Goal: Information Seeking & Learning: Learn about a topic

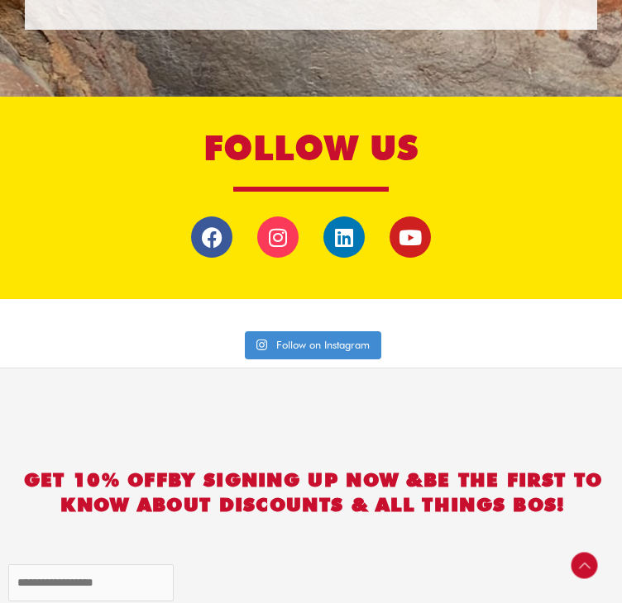
scroll to position [3802, 0]
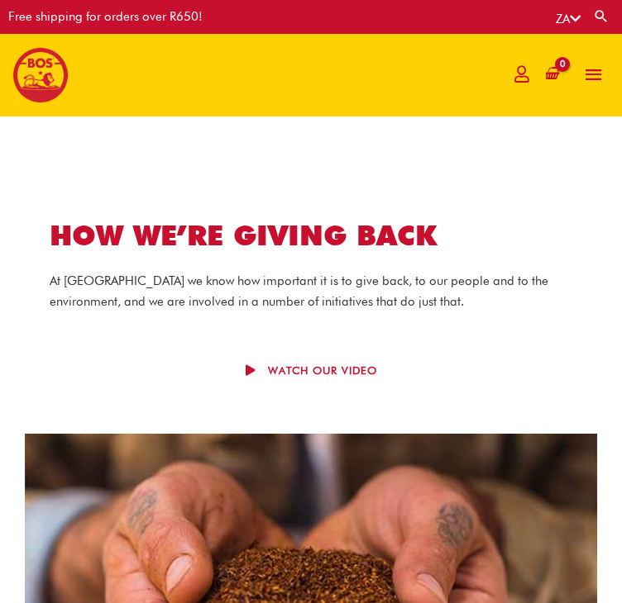
click at [557, 52] on div "R 0.00" at bounding box center [537, 75] width 70 height 83
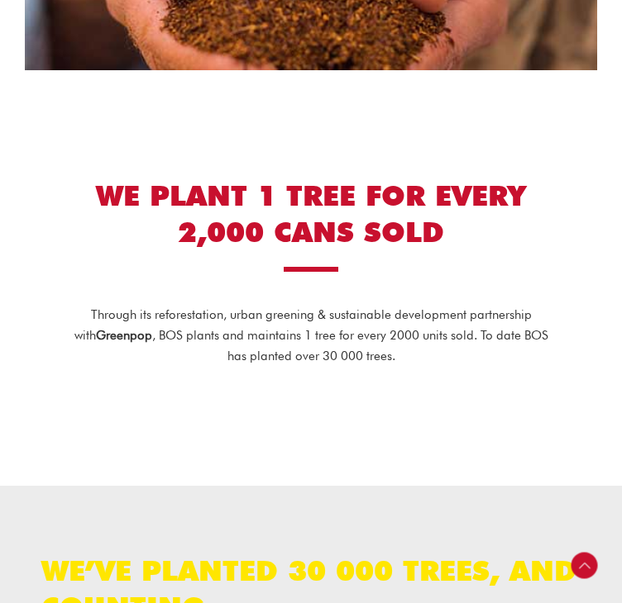
scroll to position [624, 0]
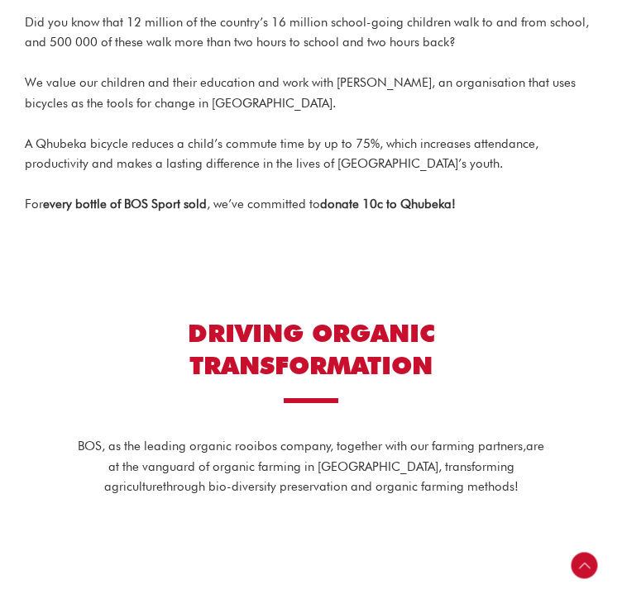
scroll to position [3414, 0]
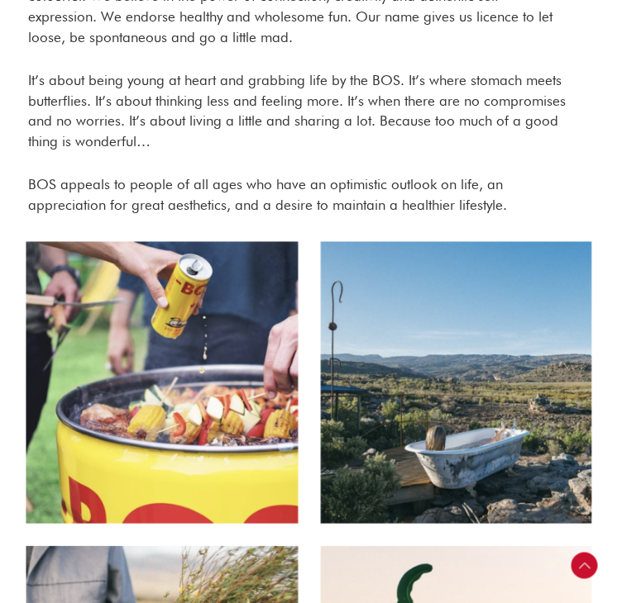
scroll to position [1007, 0]
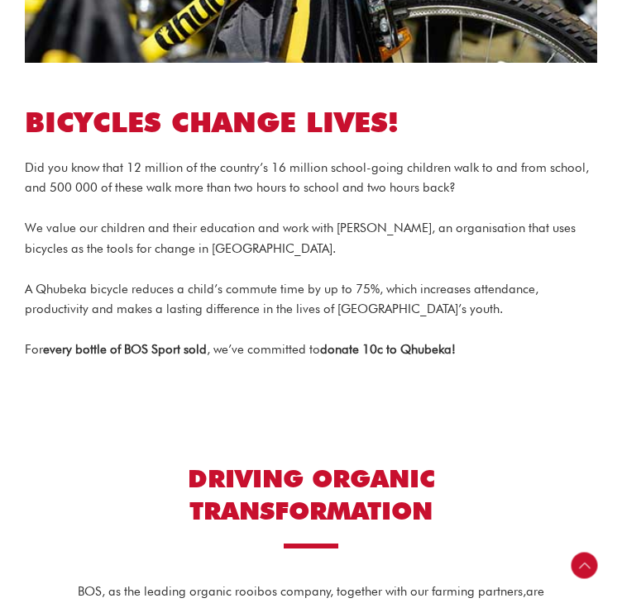
scroll to position [2565, 0]
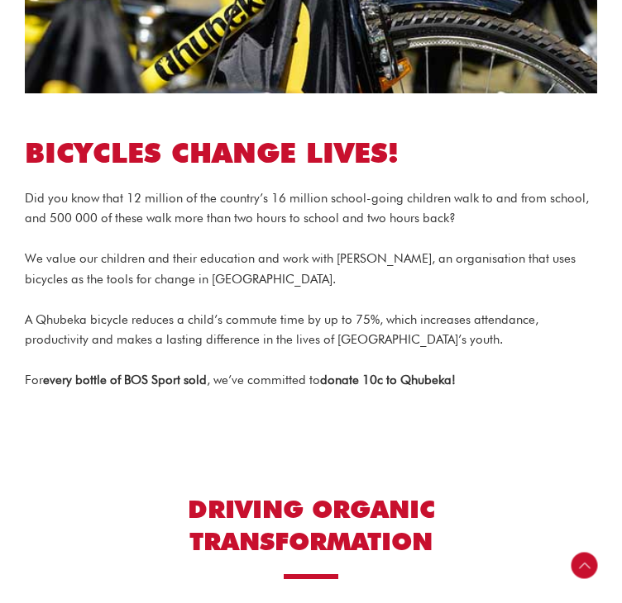
click at [410, 65] on section "Bicycles change lives! Did you know that 12 million of the country’s 16 million…" at bounding box center [311, 99] width 622 height 738
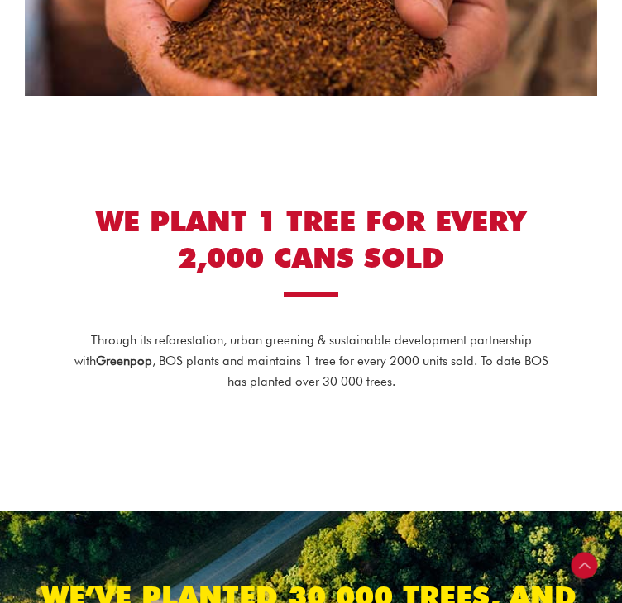
scroll to position [0, 0]
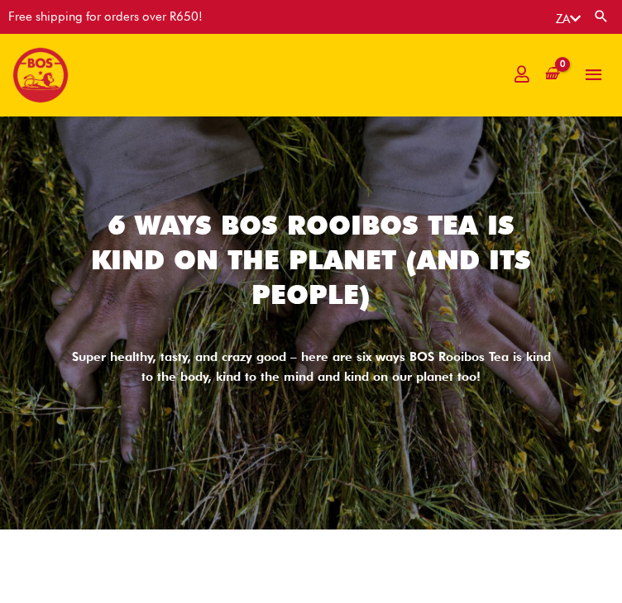
click at [338, 330] on div "6 Ways BOS Rooibos Tea Is Kind On The Planet (And Its People)" at bounding box center [310, 268] width 479 height 121
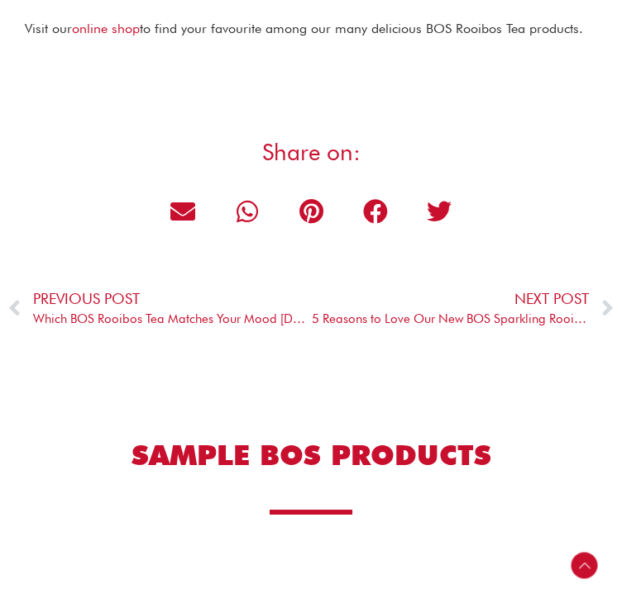
scroll to position [4000, 0]
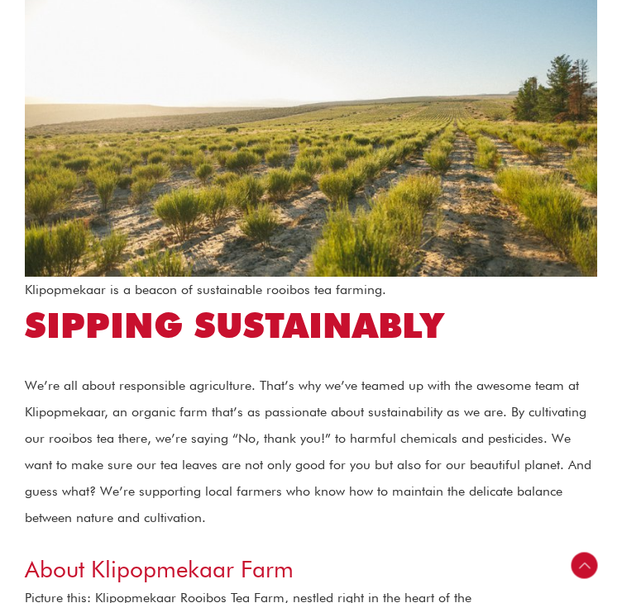
scroll to position [889, 0]
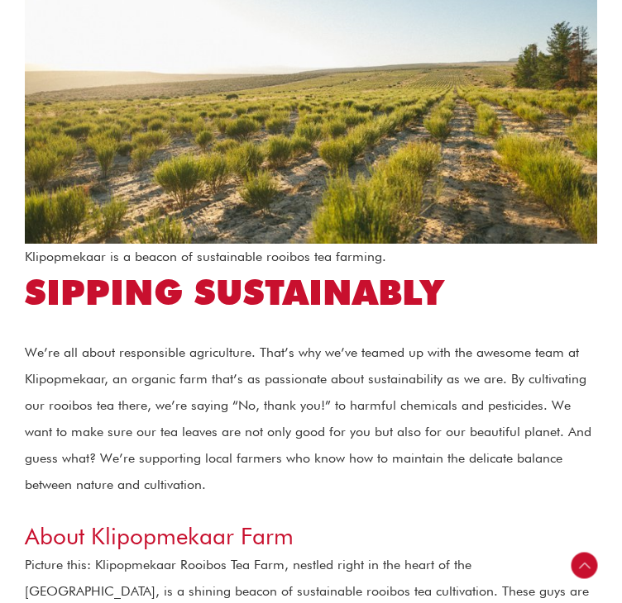
click at [541, 522] on h3 "About Klipopmekaar Farm" at bounding box center [311, 537] width 572 height 30
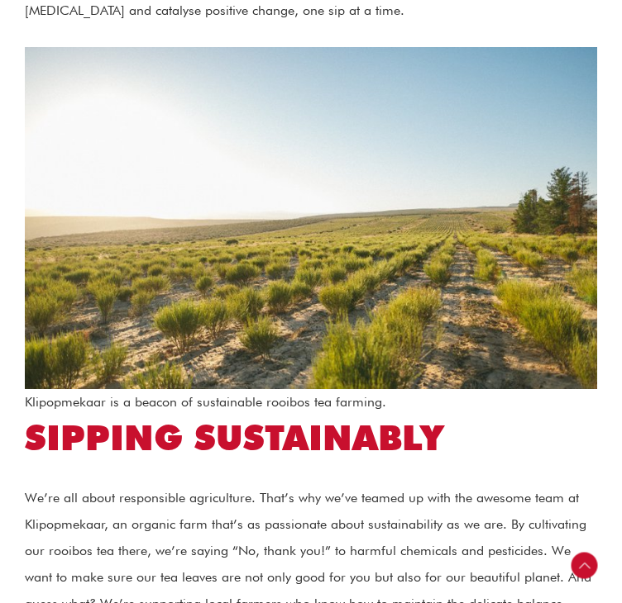
scroll to position [760, 0]
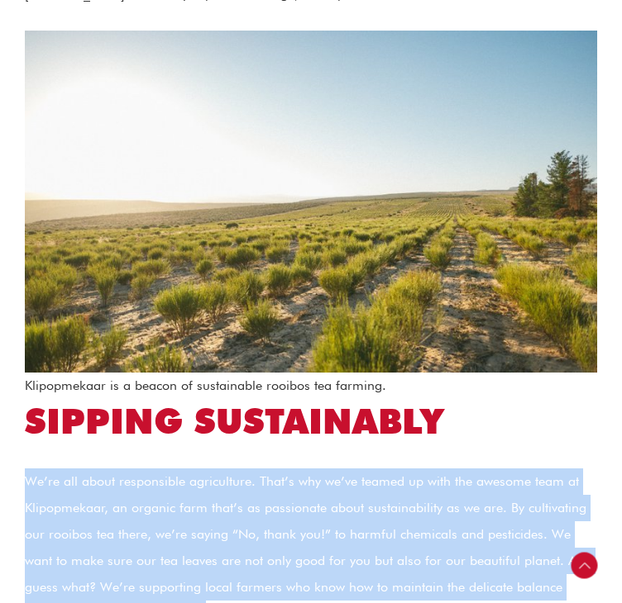
drag, startPoint x: 53, startPoint y: 288, endPoint x: 508, endPoint y: 412, distance: 472.2
click at [508, 469] on p "We’re all about responsible agriculture. That’s why we’ve teamed up with the aw…" at bounding box center [311, 548] width 572 height 159
copy p "We’re all about responsible agriculture. That’s why we’ve teamed up with the aw…"
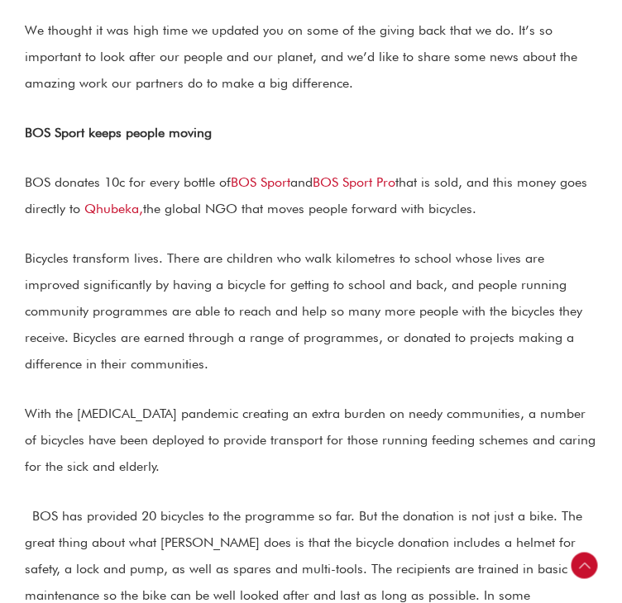
scroll to position [760, 0]
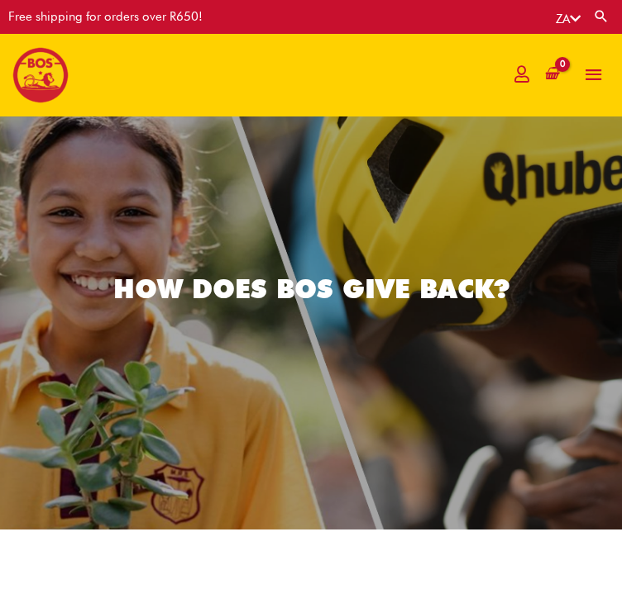
click at [363, 374] on div "How does BOS give back?" at bounding box center [311, 323] width 622 height 136
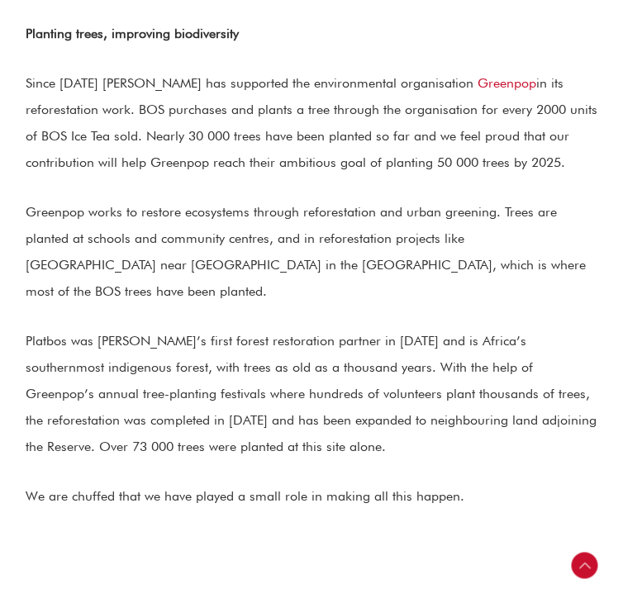
scroll to position [1488, 0]
